Goal: Complete application form

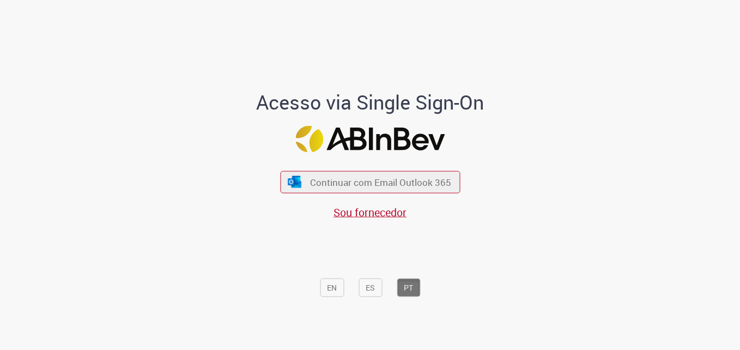
drag, startPoint x: 571, startPoint y: 170, endPoint x: 577, endPoint y: 160, distance: 11.2
click at [571, 168] on div "Acesso via Single Sign-On Continuar com Email Outlook 365 Sou fornecedor EN ES …" at bounding box center [370, 179] width 638 height 347
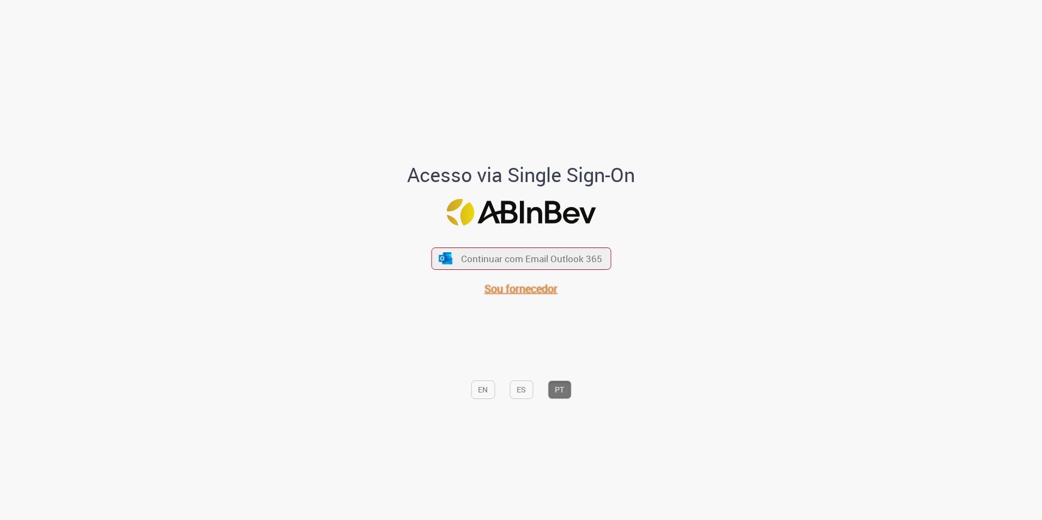
drag, startPoint x: 528, startPoint y: 291, endPoint x: 538, endPoint y: 292, distance: 9.4
click at [528, 291] on span "Sou fornecedor" at bounding box center [521, 288] width 73 height 15
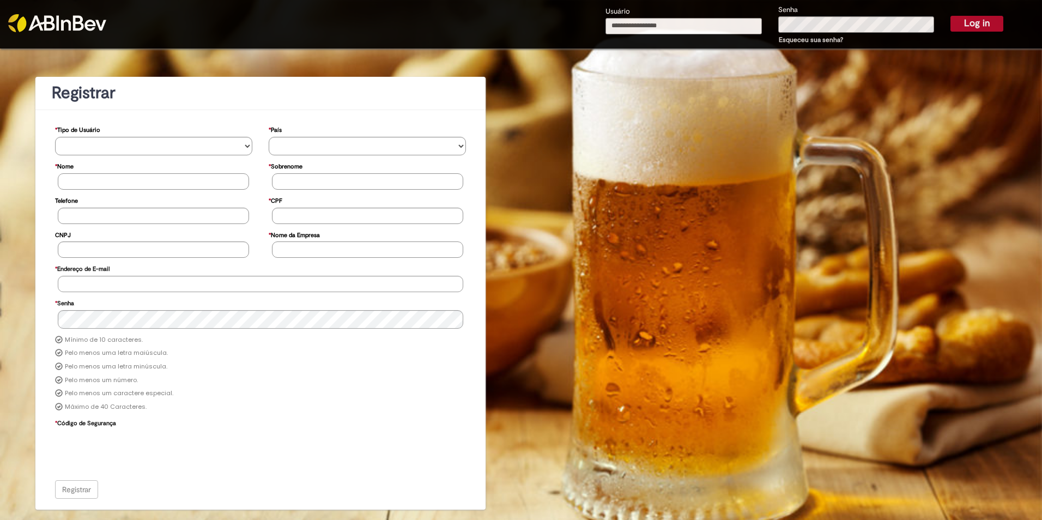
click at [642, 26] on input "Usuário" at bounding box center [684, 26] width 156 height 16
type input "**********"
click at [962, 25] on button "Log in" at bounding box center [977, 23] width 53 height 15
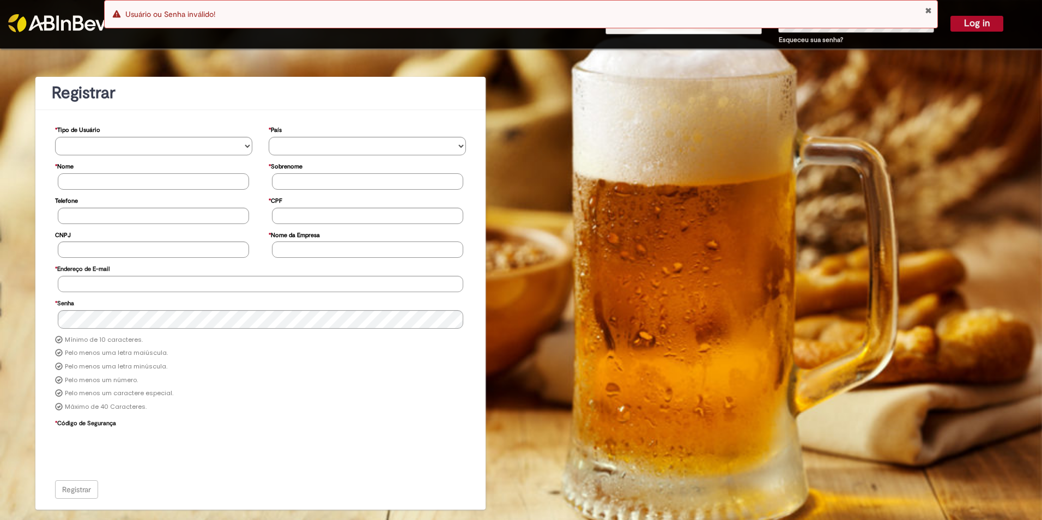
click at [927, 11] on button "Close Notification" at bounding box center [928, 10] width 7 height 9
